Goal: Task Accomplishment & Management: Use online tool/utility

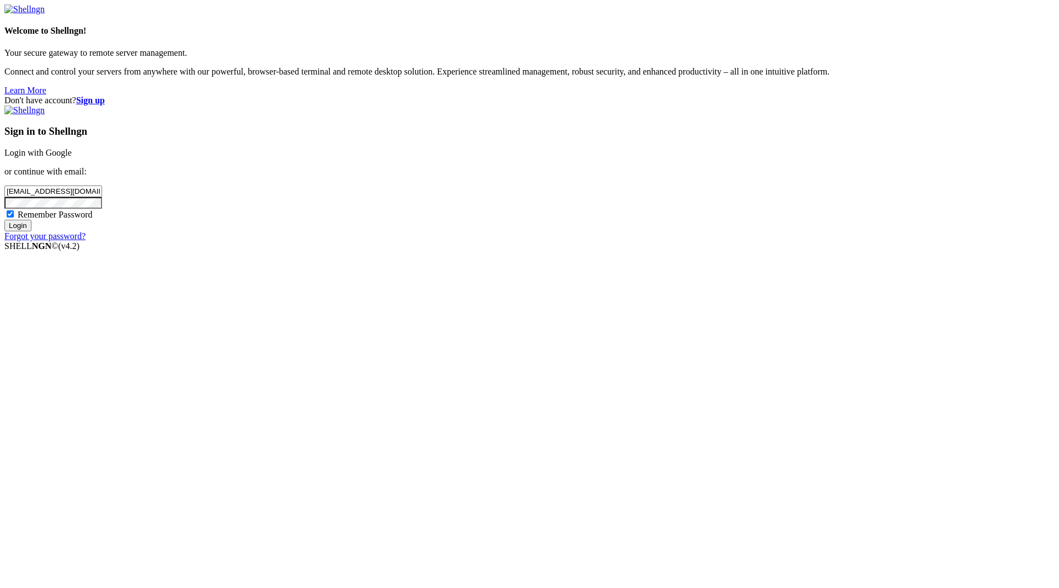
click at [608, 241] on div "Sign in to Shellngn Login with Google or continue with email: [EMAIL_ADDRESS][D…" at bounding box center [529, 173] width 1050 height 136
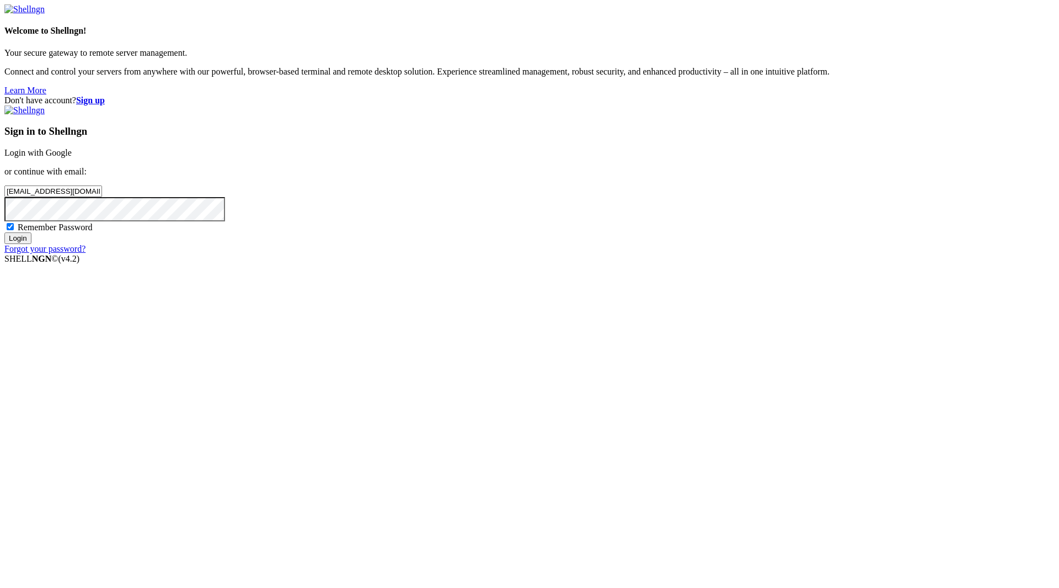
click at [31, 244] on input "Login" at bounding box center [17, 238] width 27 height 12
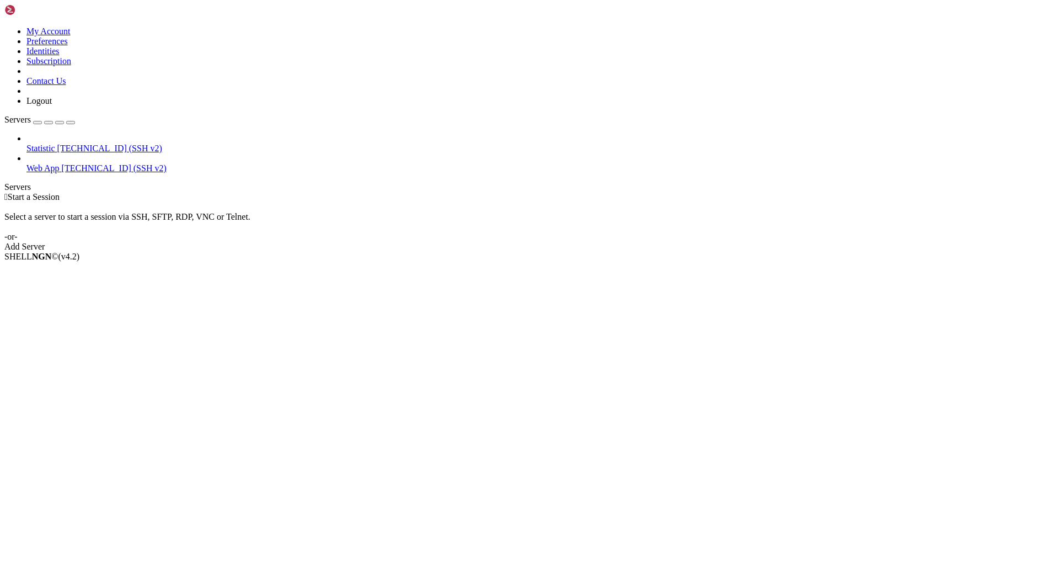
click at [60, 163] on span "Web App" at bounding box center [42, 167] width 33 height 9
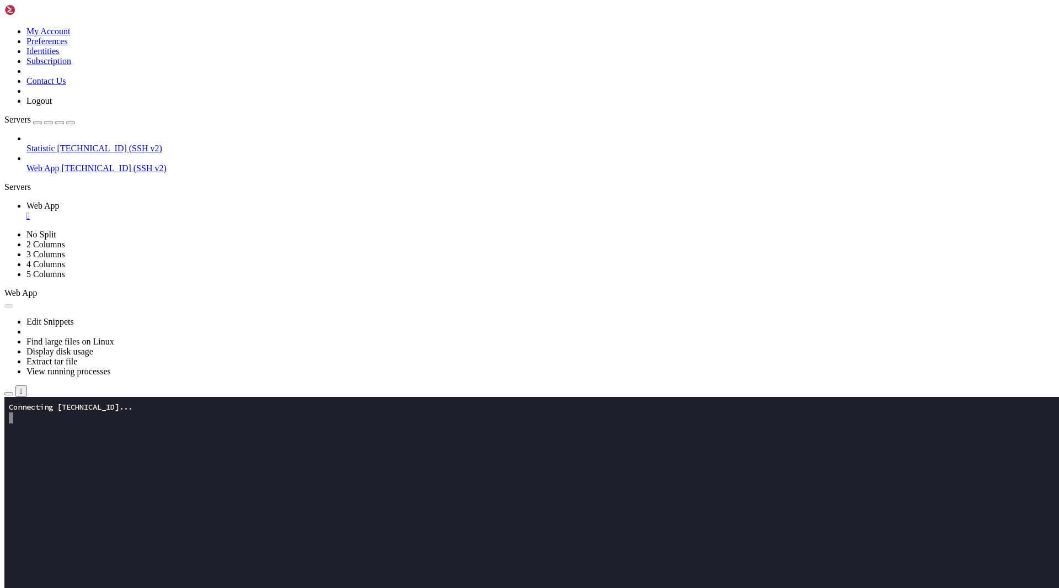
click at [9, 393] on icon "button" at bounding box center [9, 393] width 0 height 0
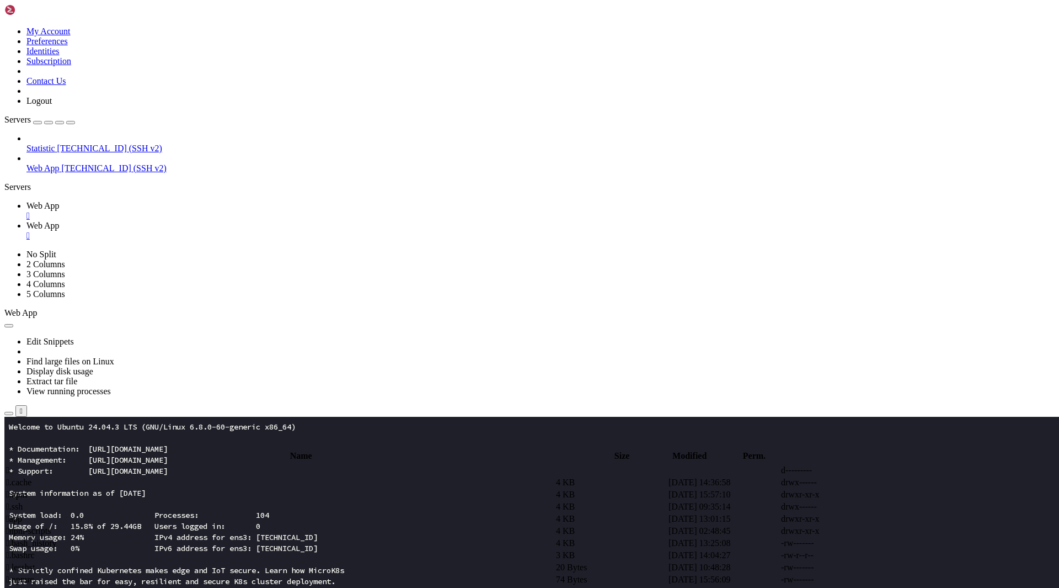
click at [22, 514] on span " app" at bounding box center [14, 518] width 16 height 9
click at [30, 477] on span " assets" at bounding box center [18, 481] width 24 height 9
click at [172, 464] on td " .." at bounding box center [280, 469] width 549 height 11
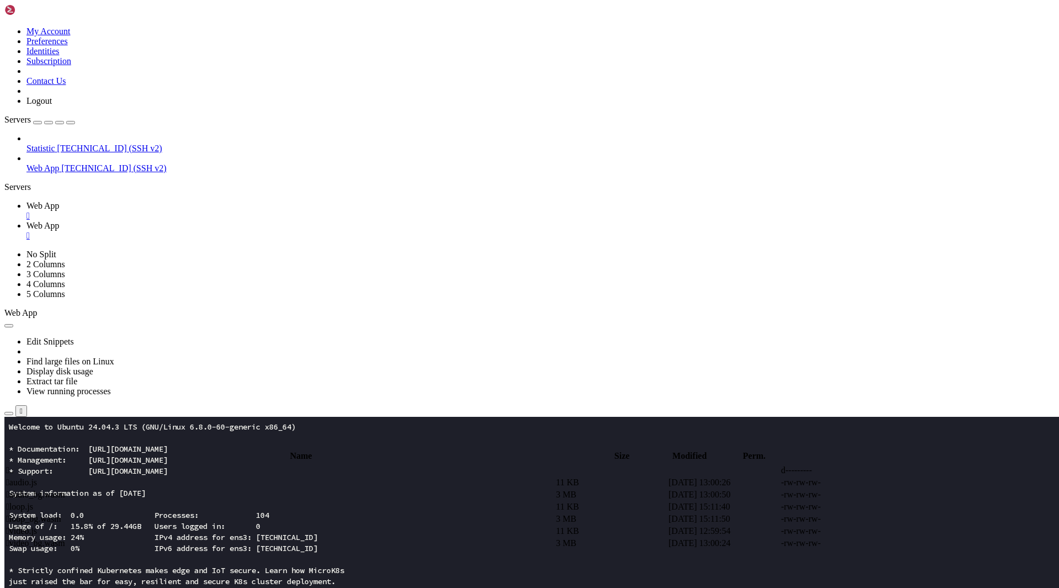
click at [172, 464] on td " .." at bounding box center [280, 469] width 549 height 11
click at [93, 514] on span " apple.bug.systems.html" at bounding box center [49, 518] width 87 height 9
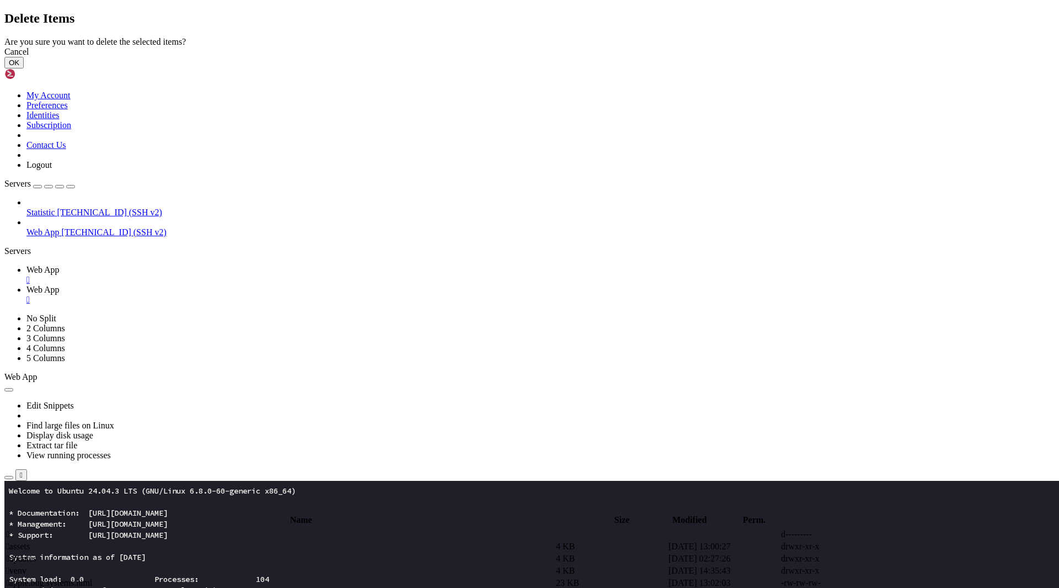
click at [24, 68] on button "OK" at bounding box center [13, 63] width 19 height 12
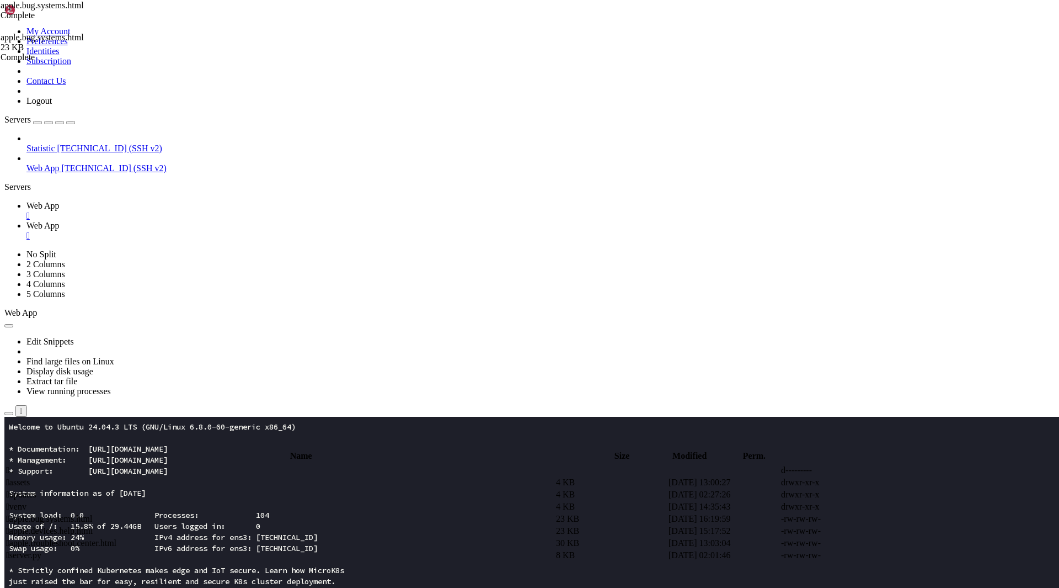
click at [30, 477] on span " assets" at bounding box center [18, 481] width 24 height 9
click at [14, 465] on span " .." at bounding box center [10, 469] width 8 height 9
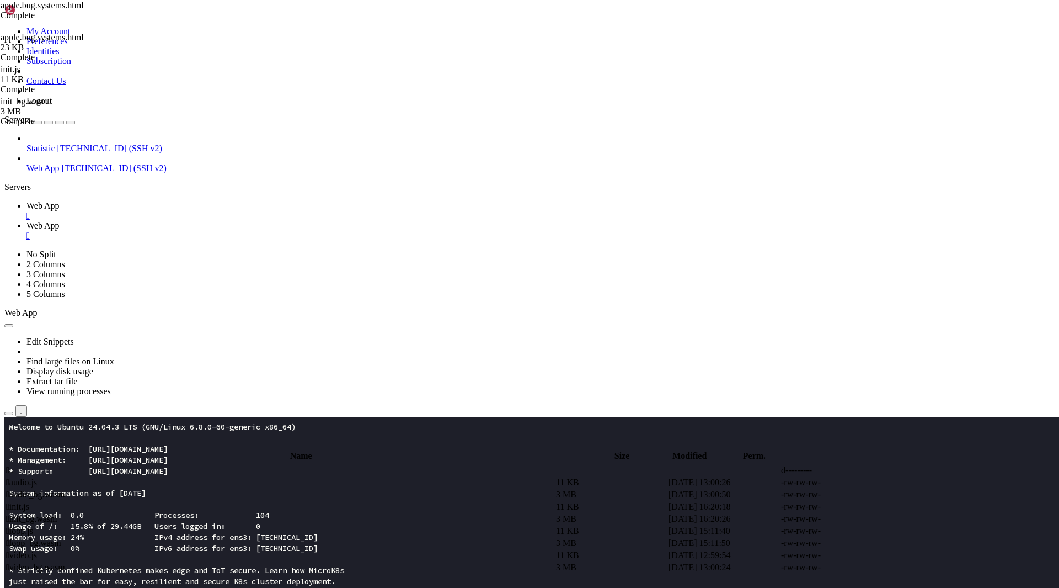
type input "/root/app"
click at [292, 513] on td " apple.bug.systems.html" at bounding box center [280, 518] width 549 height 11
type textarea "<script type="module">(()=>{const BG=document.getElementById("__X9__bg"),E=docu…"
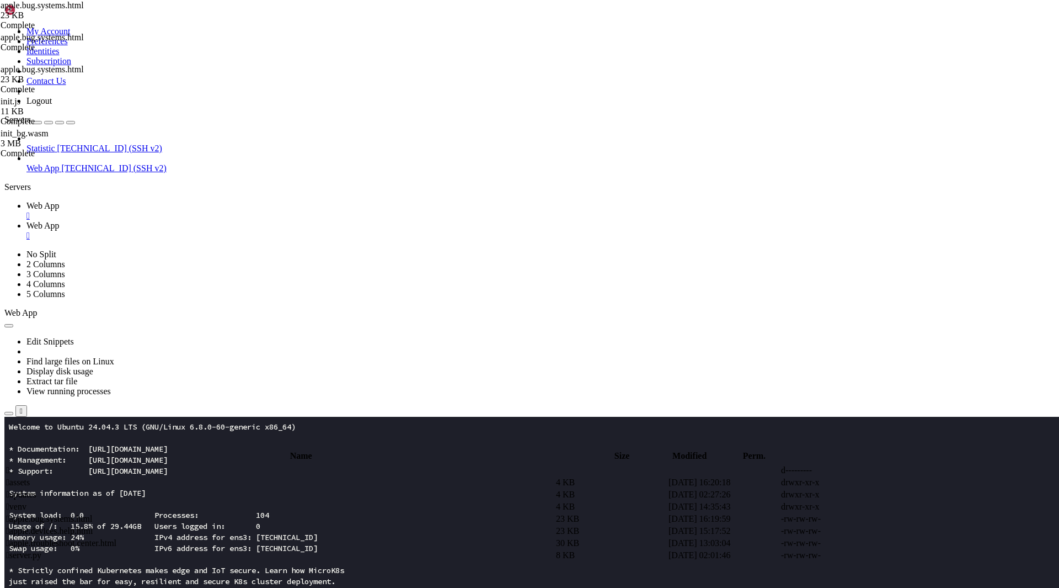
click at [93, 514] on span " apple.bug.systems.html" at bounding box center [49, 518] width 87 height 9
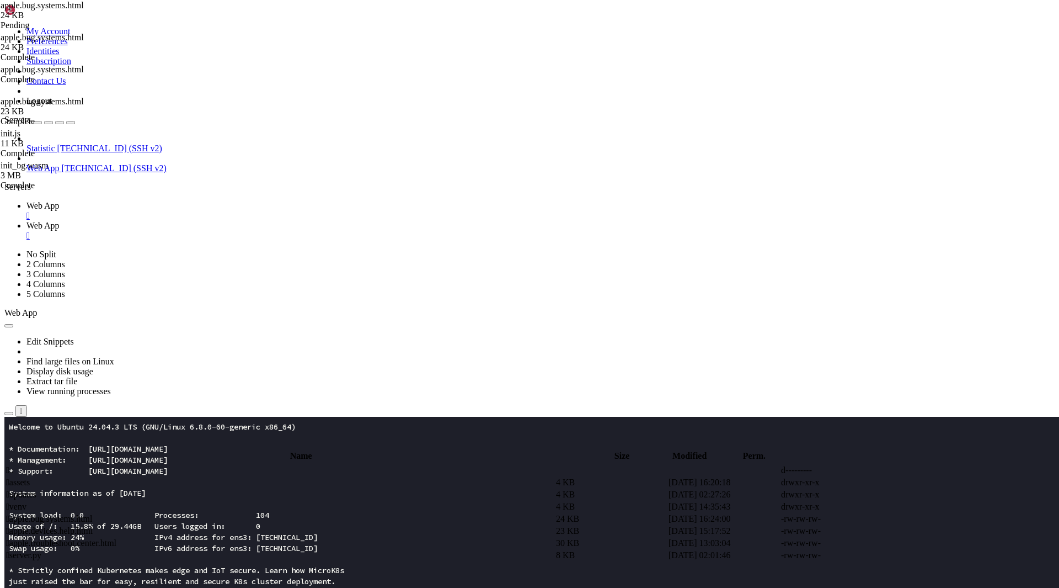
click at [485, 323] on div at bounding box center [529, 294] width 1059 height 588
type textarea "<script type="module">(()=>{const BG=document.getElementById("__X9__bg"),E=docu…"
